Goal: Navigation & Orientation: Understand site structure

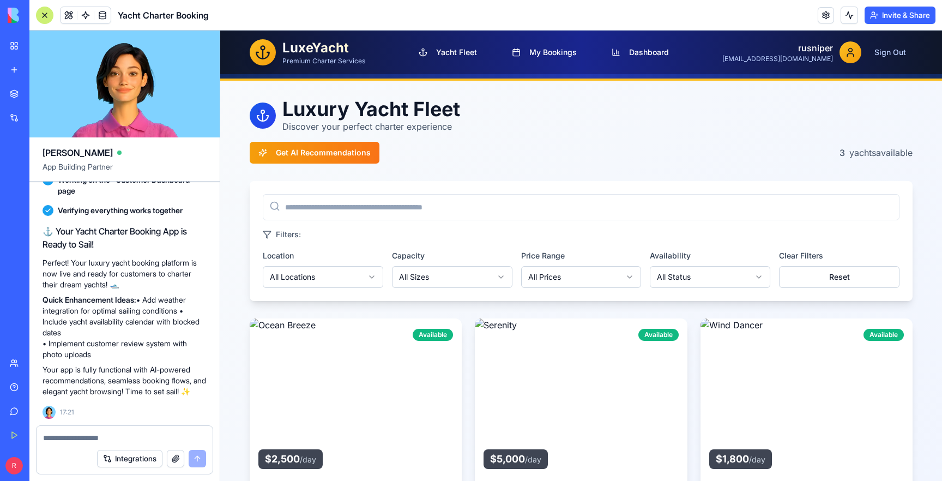
click at [413, 120] on p "Discover your perfect charter experience" at bounding box center [372, 126] width 178 height 13
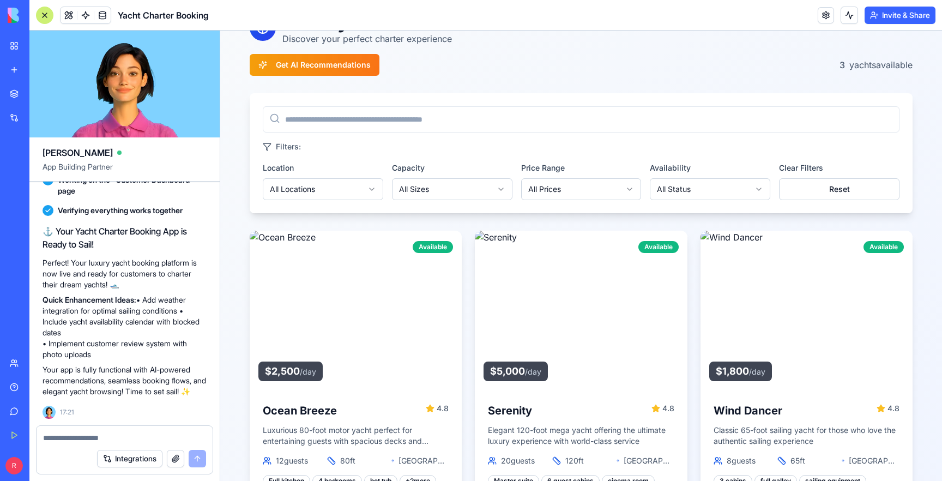
scroll to position [89, 0]
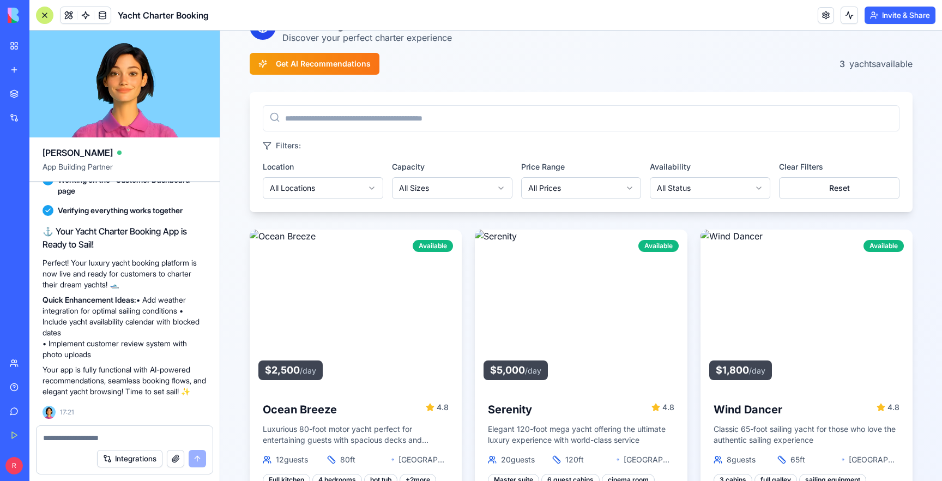
click at [352, 197] on html "LuxeYacht Premium Charter Services Yacht Fleet My Bookings Dashboard rusniper […" at bounding box center [581, 367] width 722 height 851
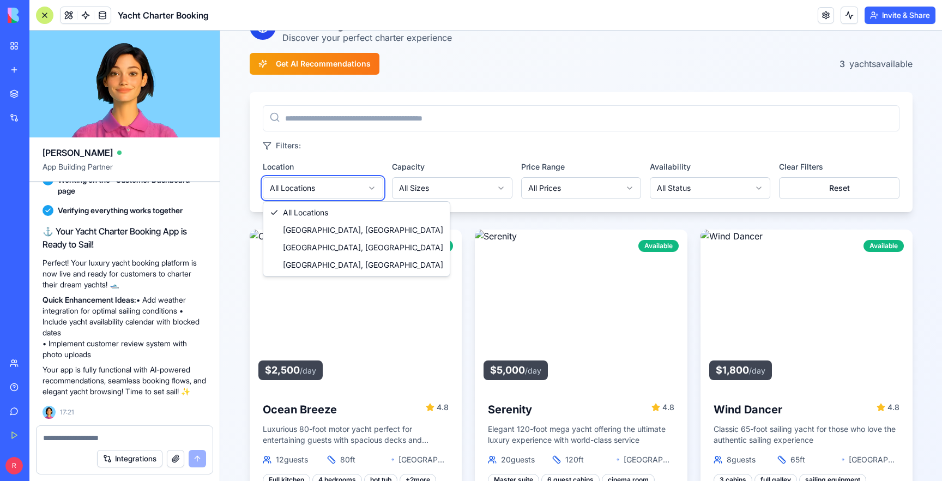
click at [435, 109] on html "LuxeYacht Premium Charter Services Yacht Fleet My Bookings Dashboard rusniper […" at bounding box center [581, 367] width 722 height 851
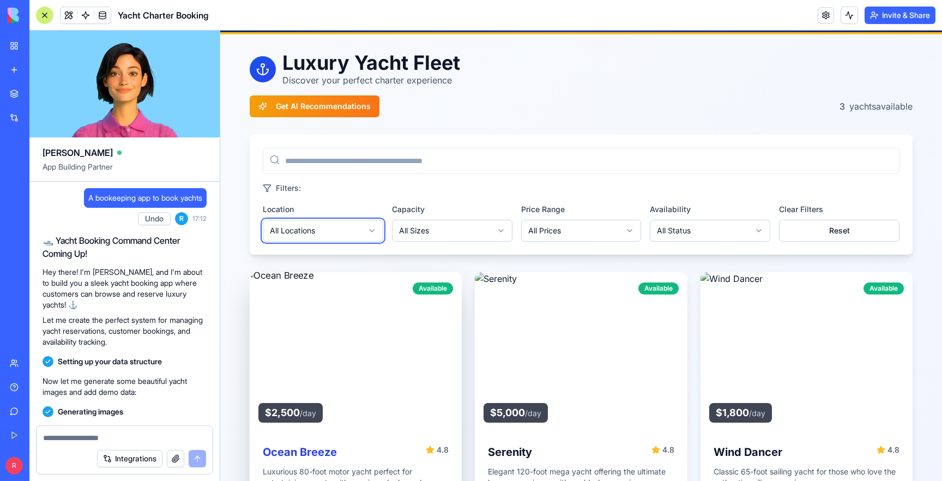
scroll to position [0, 0]
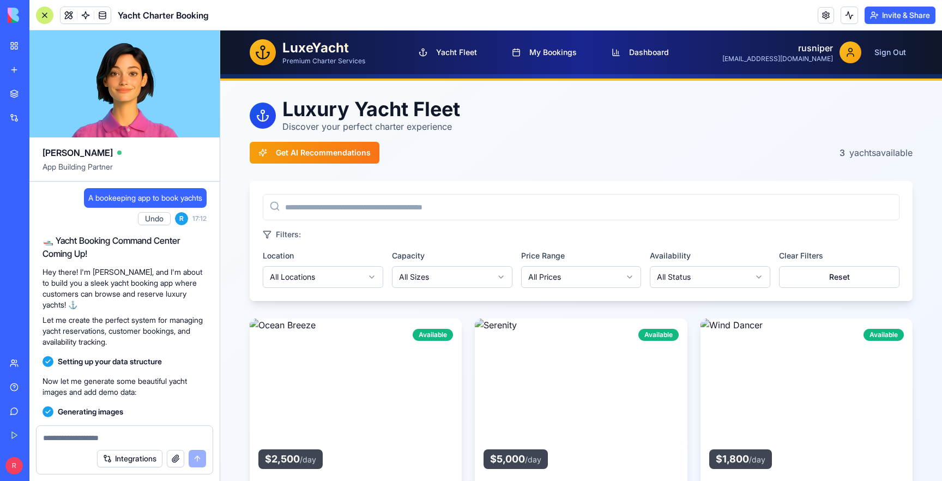
click at [530, 139] on div "Luxury Yacht Fleet Discover your perfect charter experience Get AI Recommendati…" at bounding box center [581, 130] width 663 height 65
click at [555, 54] on span "My Bookings" at bounding box center [553, 52] width 47 height 11
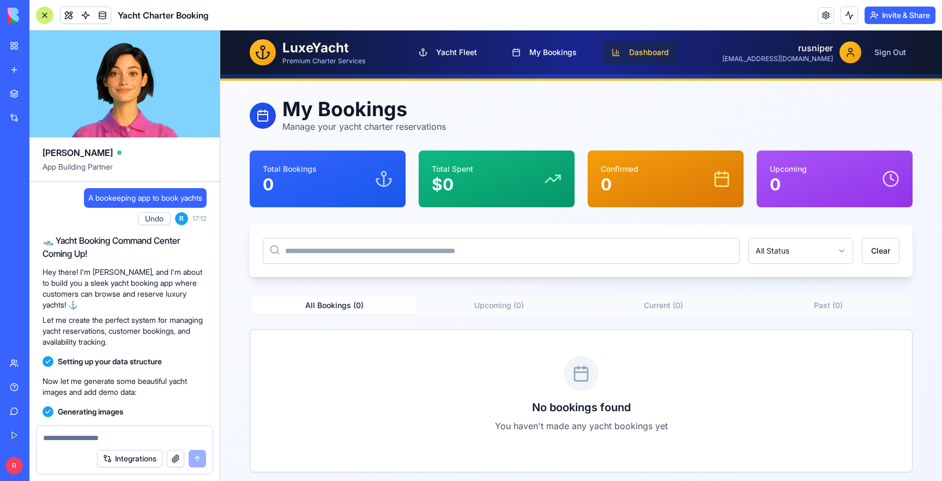
click at [648, 52] on button "Dashboard" at bounding box center [640, 52] width 75 height 22
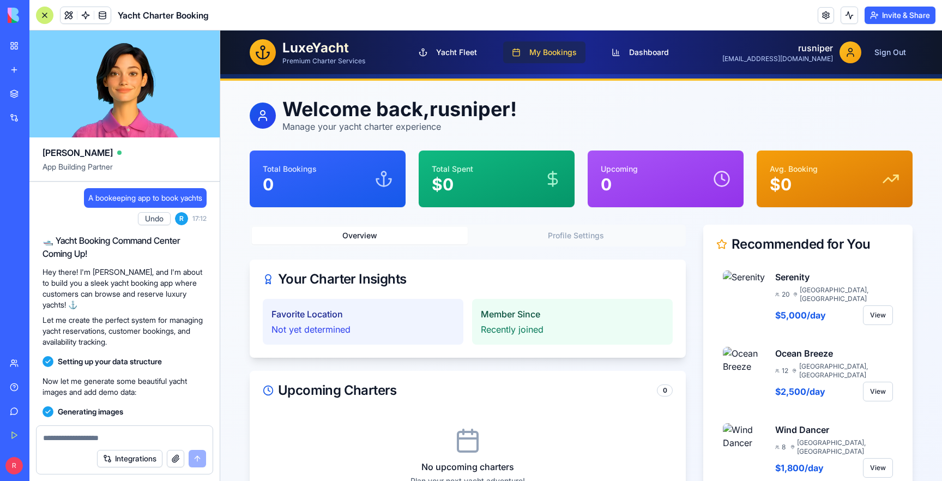
click at [577, 56] on span "My Bookings" at bounding box center [553, 52] width 47 height 11
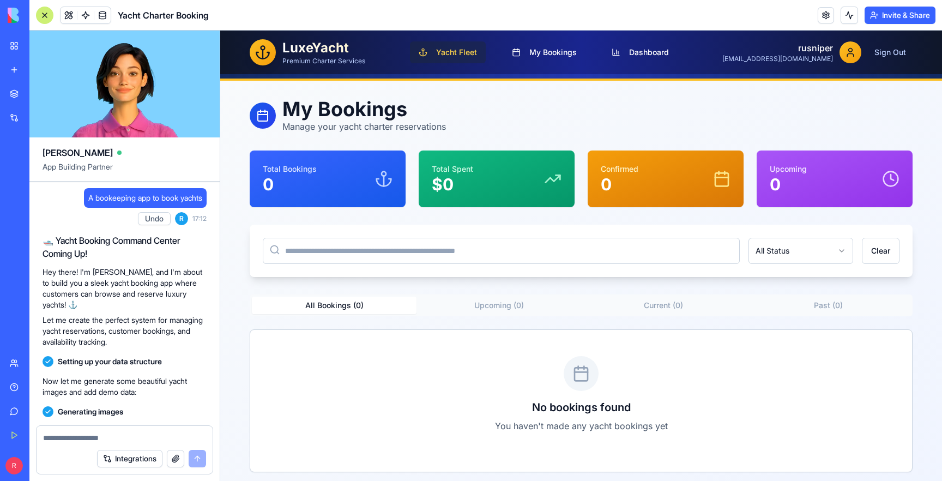
click at [477, 52] on span "Yacht Fleet" at bounding box center [456, 52] width 41 height 11
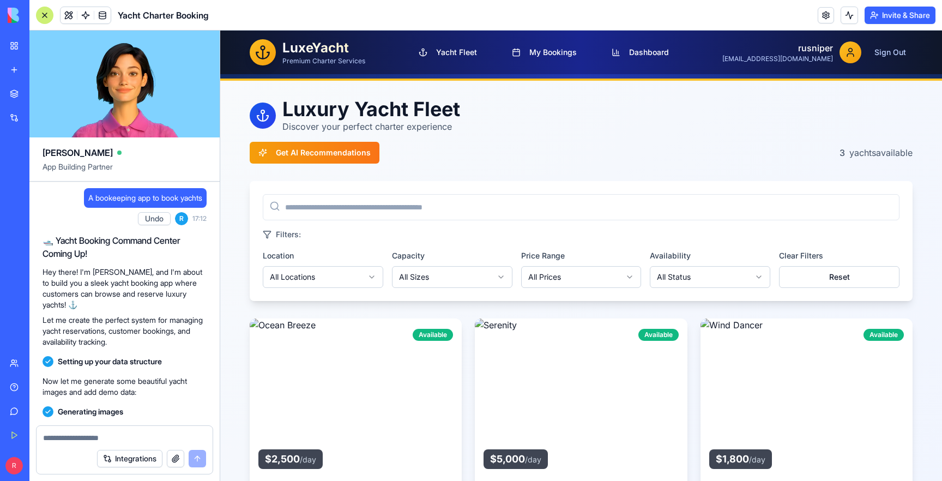
click at [576, 134] on div "Luxury Yacht Fleet Discover your perfect charter experience Get AI Recommendati…" at bounding box center [581, 130] width 663 height 65
click at [396, 104] on h1 "Luxury Yacht Fleet" at bounding box center [372, 109] width 178 height 22
click at [580, 46] on button "My Bookings" at bounding box center [544, 52] width 82 height 22
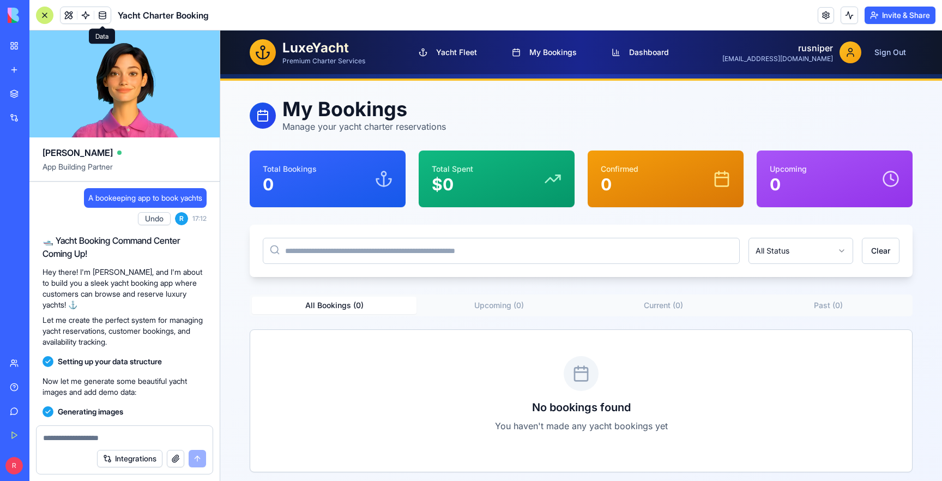
click at [109, 13] on span at bounding box center [102, 15] width 31 height 31
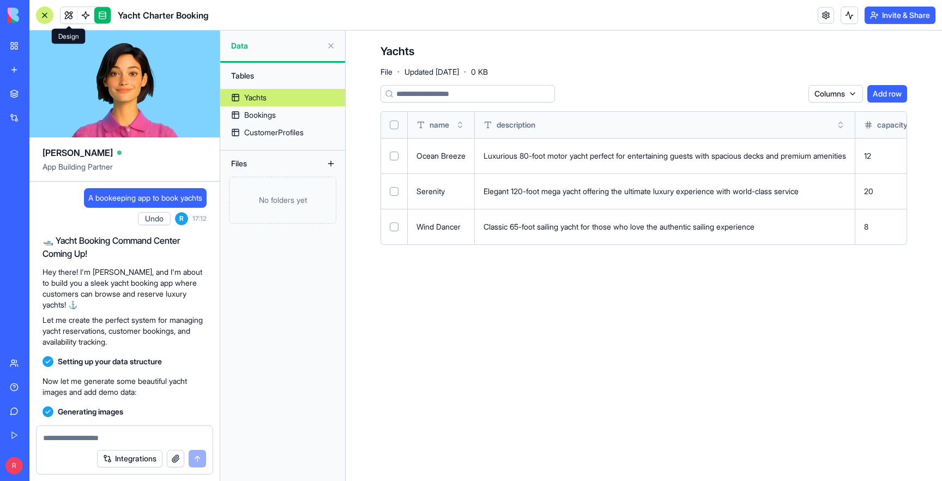
click at [62, 16] on link at bounding box center [69, 15] width 16 height 16
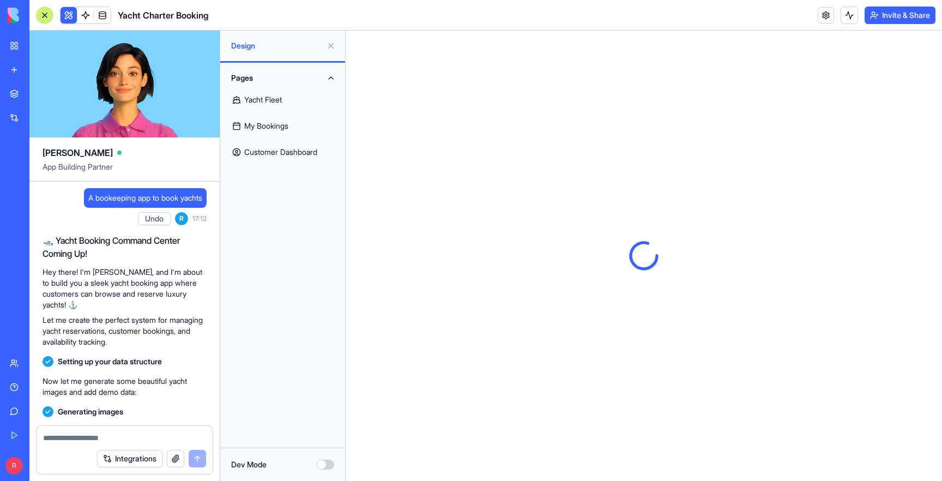
click at [280, 103] on link "Yacht Fleet" at bounding box center [283, 100] width 112 height 26
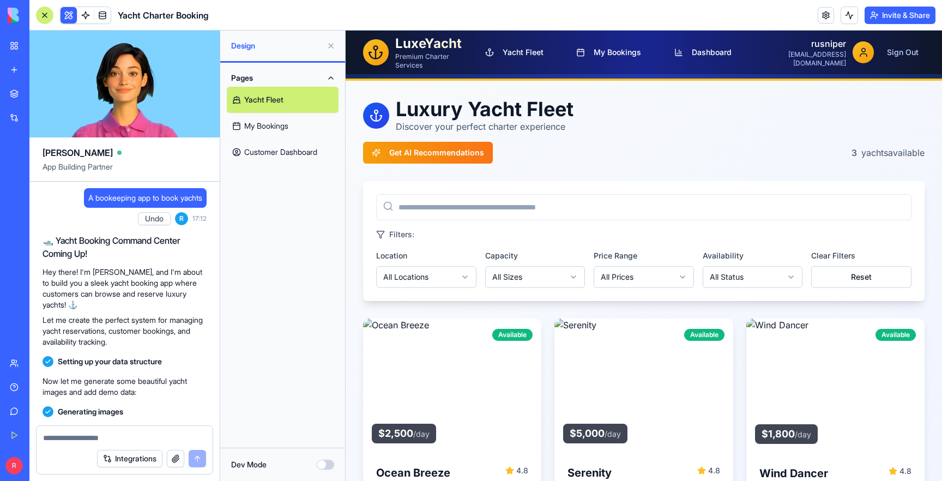
click at [280, 132] on link "My Bookings" at bounding box center [283, 126] width 112 height 26
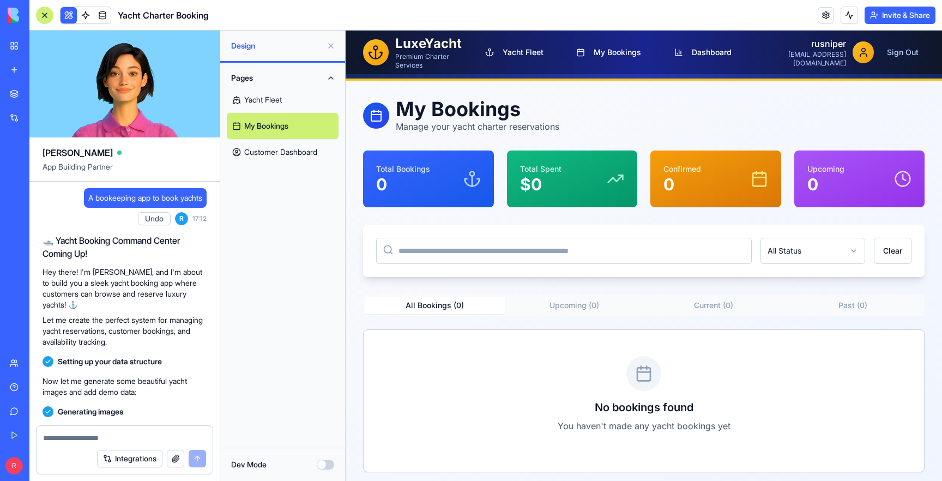
click at [280, 150] on link "Customer Dashboard" at bounding box center [283, 152] width 112 height 26
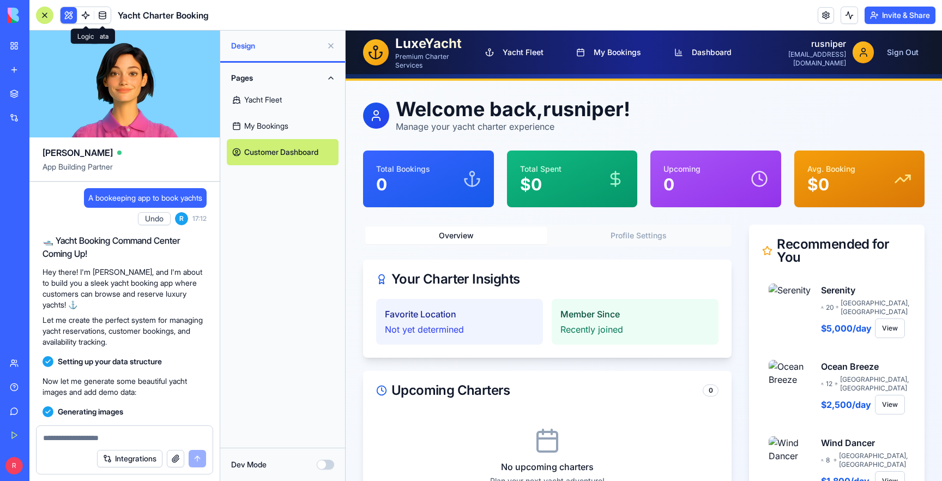
click at [86, 16] on span at bounding box center [85, 15] width 31 height 31
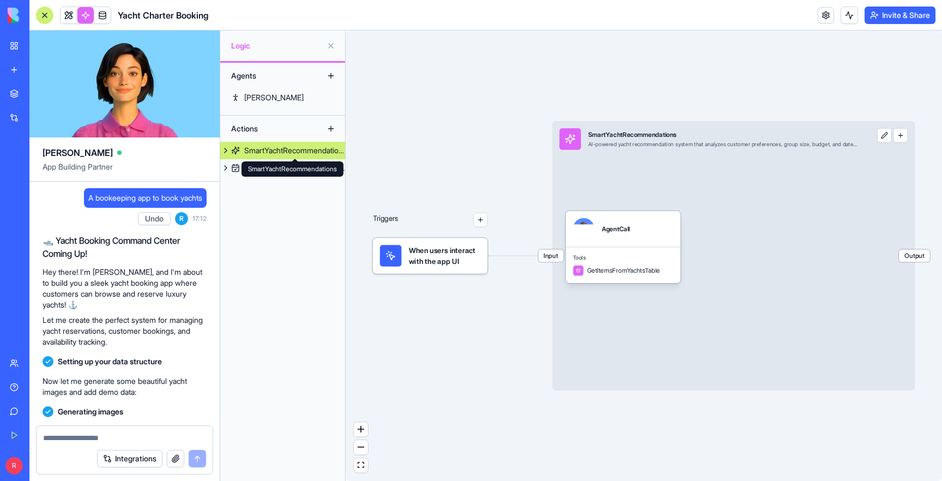
click at [272, 170] on div "SmartYachtRecommendations SmartYachtRecommendations" at bounding box center [293, 168] width 102 height 15
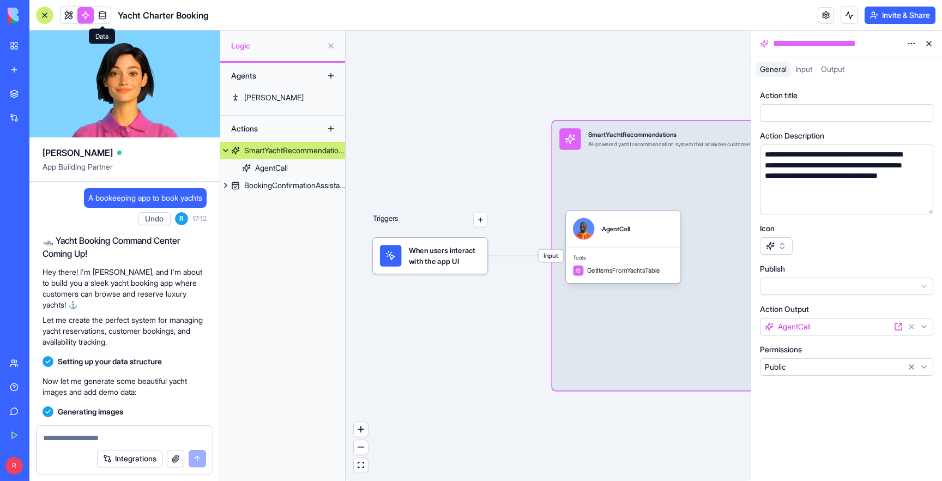
click at [103, 14] on link at bounding box center [102, 15] width 16 height 16
